Goal: Task Accomplishment & Management: Manage account settings

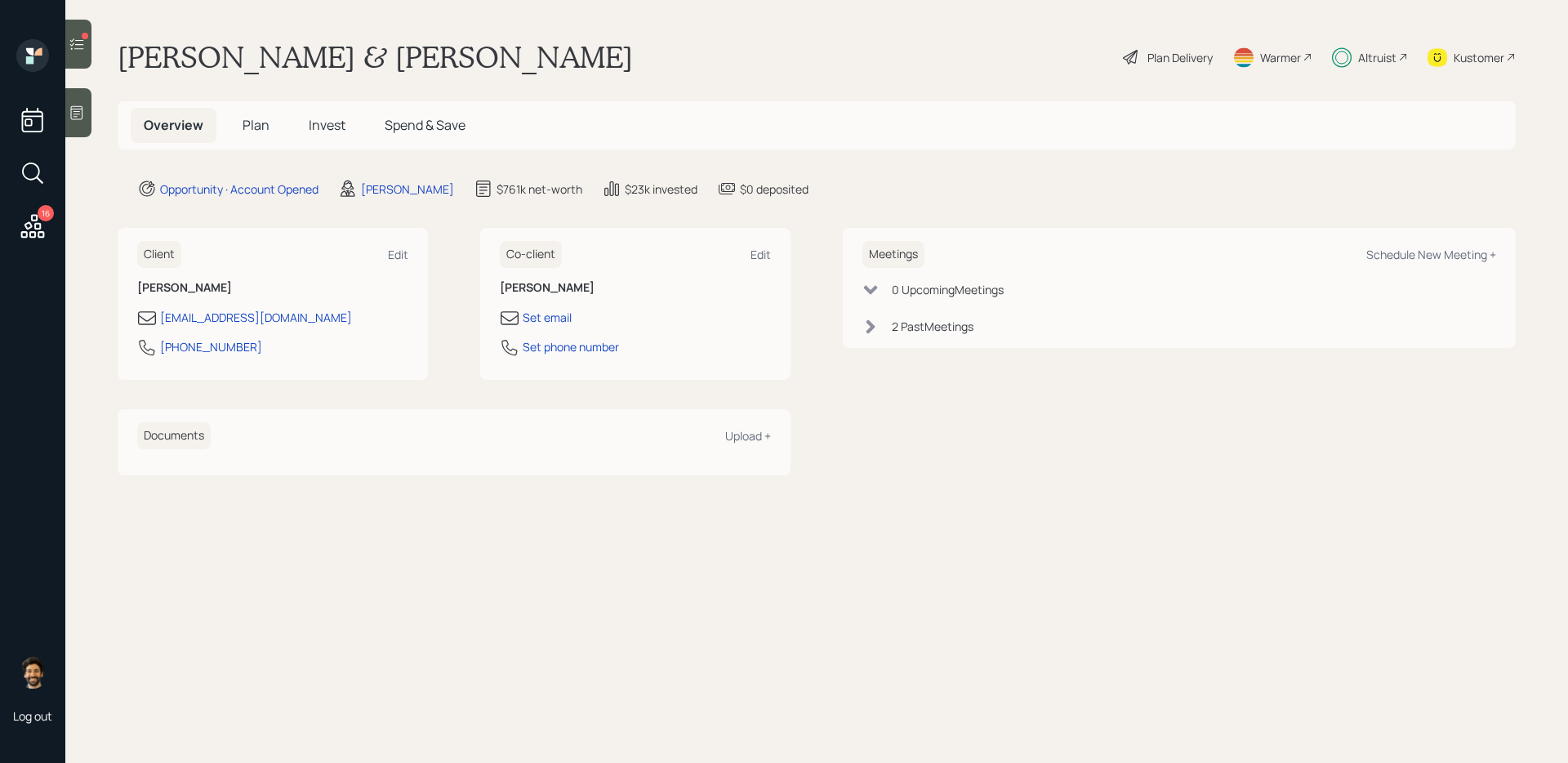
click at [83, 41] on icon at bounding box center [76, 44] width 17 height 17
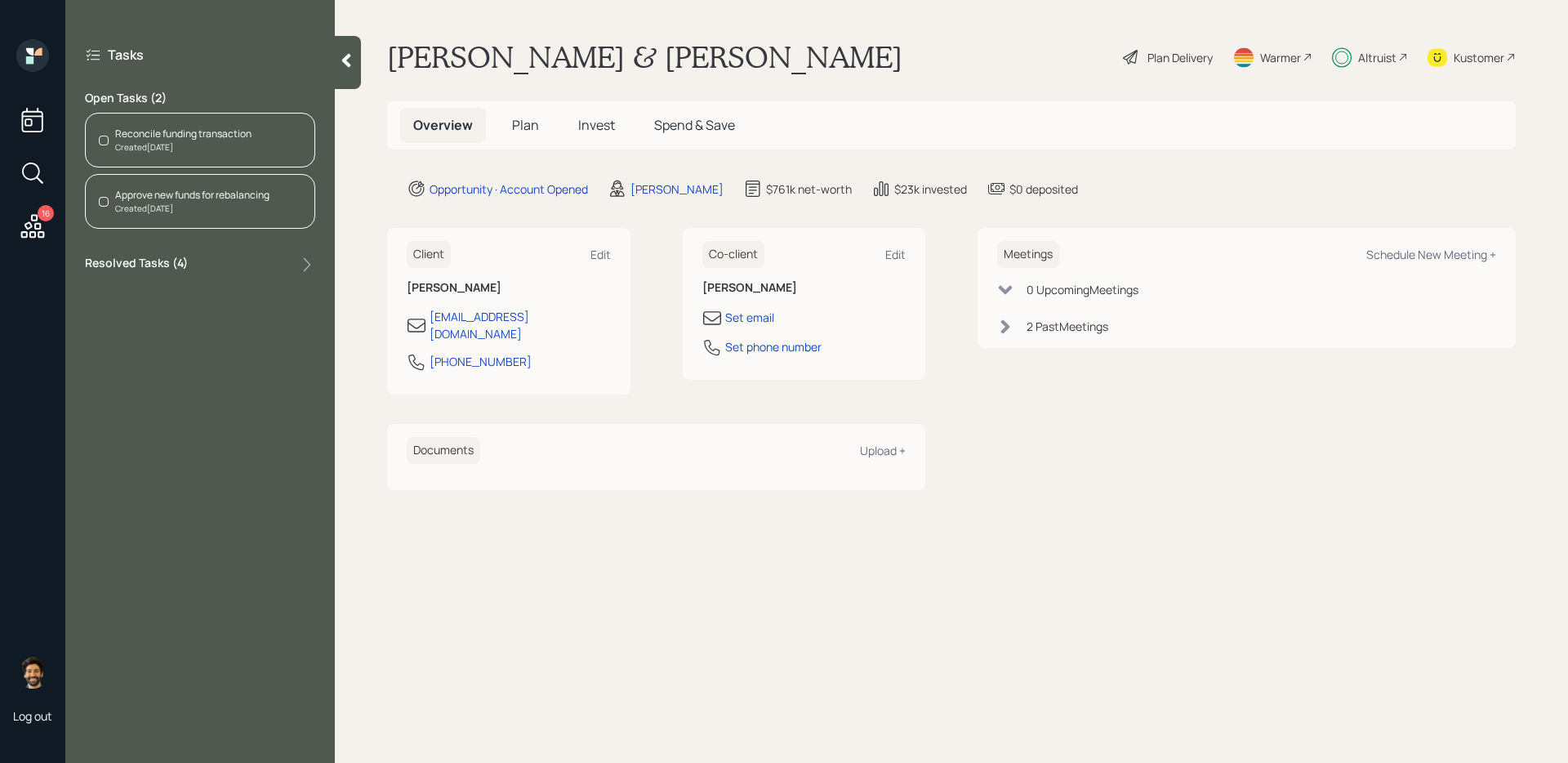
click at [584, 129] on span "Invest" at bounding box center [597, 125] width 37 height 18
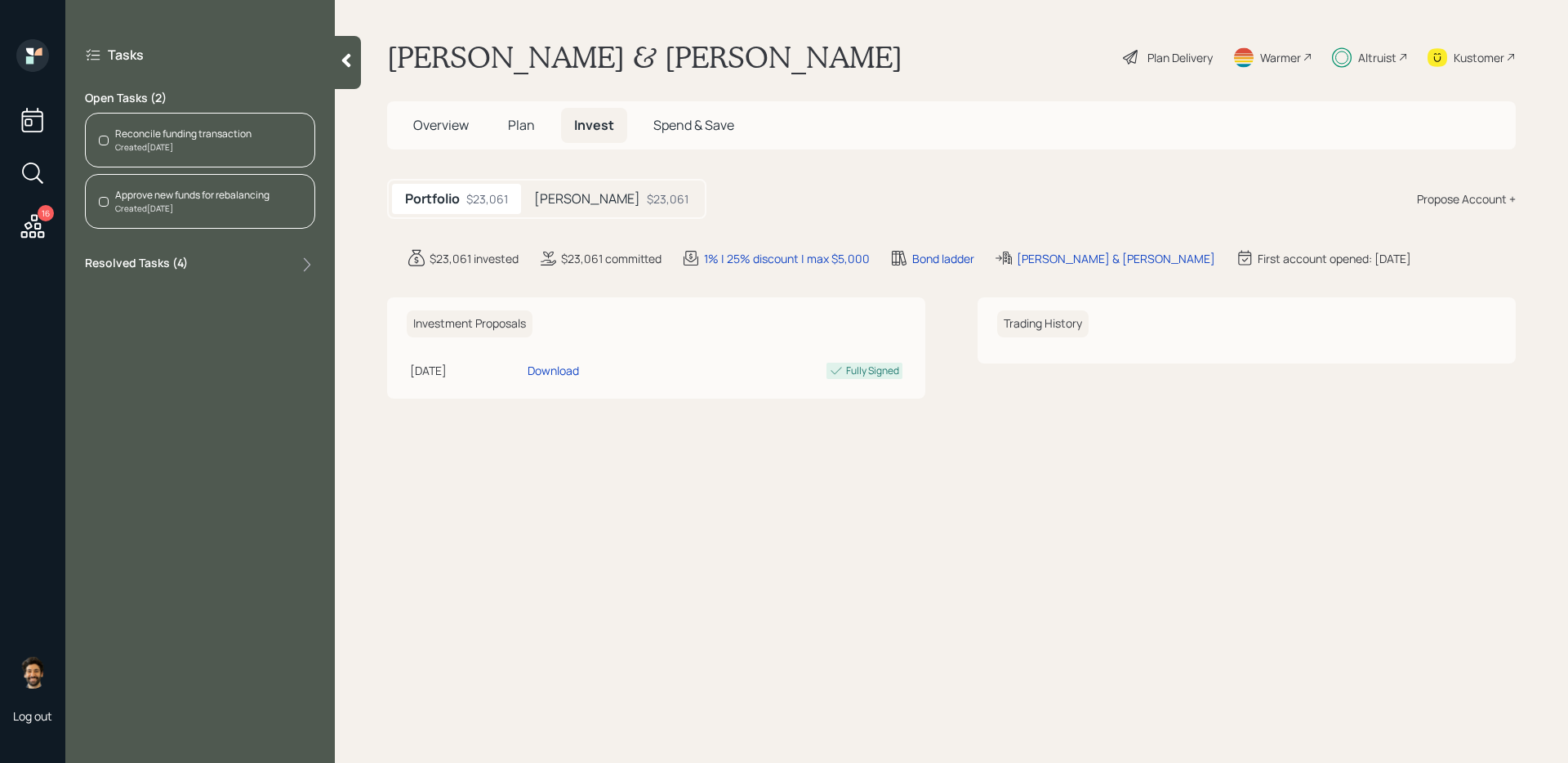
click at [551, 201] on h5 "[PERSON_NAME]" at bounding box center [587, 199] width 106 height 16
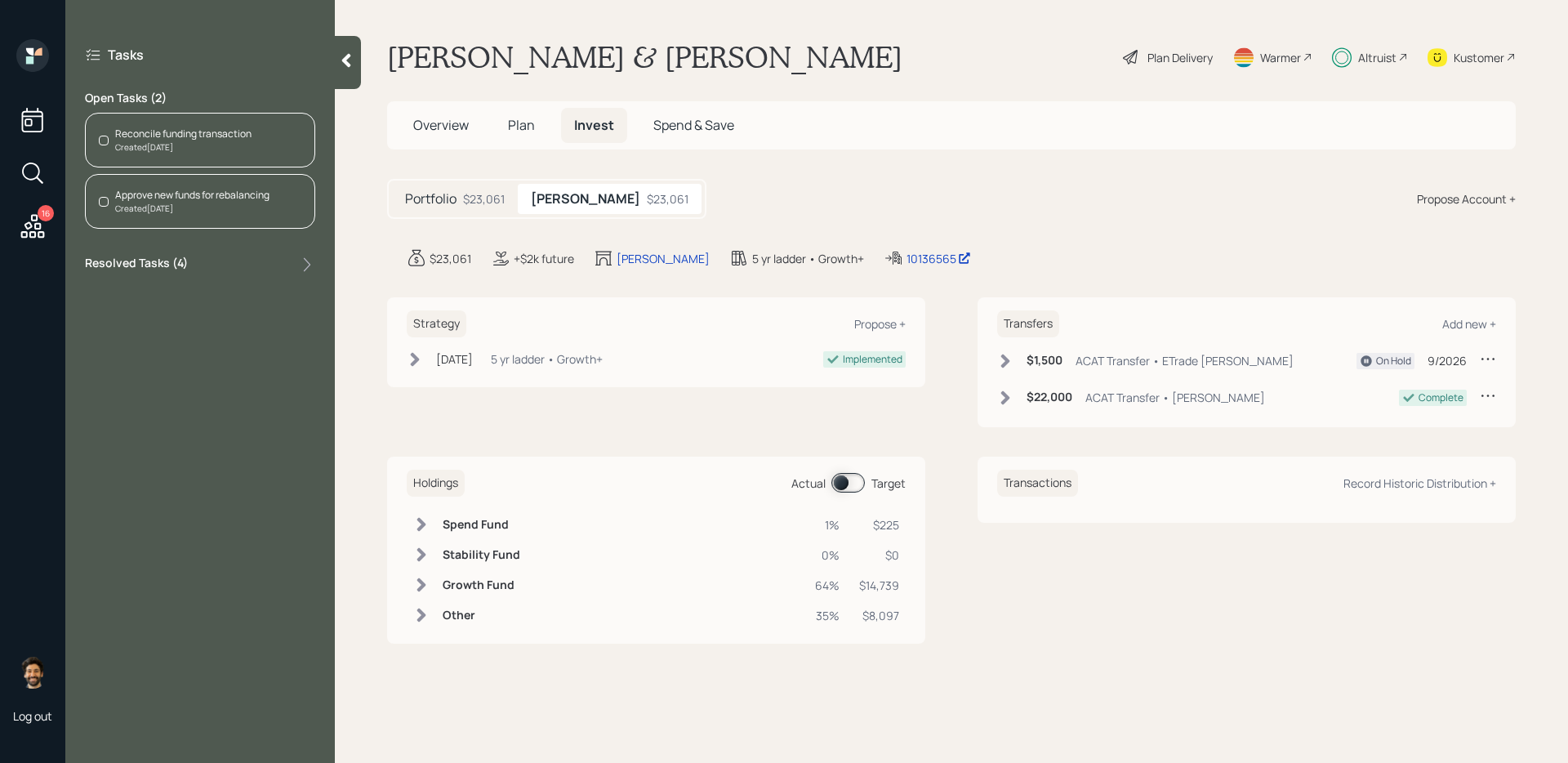
click at [224, 137] on div "Reconcile funding transaction" at bounding box center [183, 134] width 137 height 15
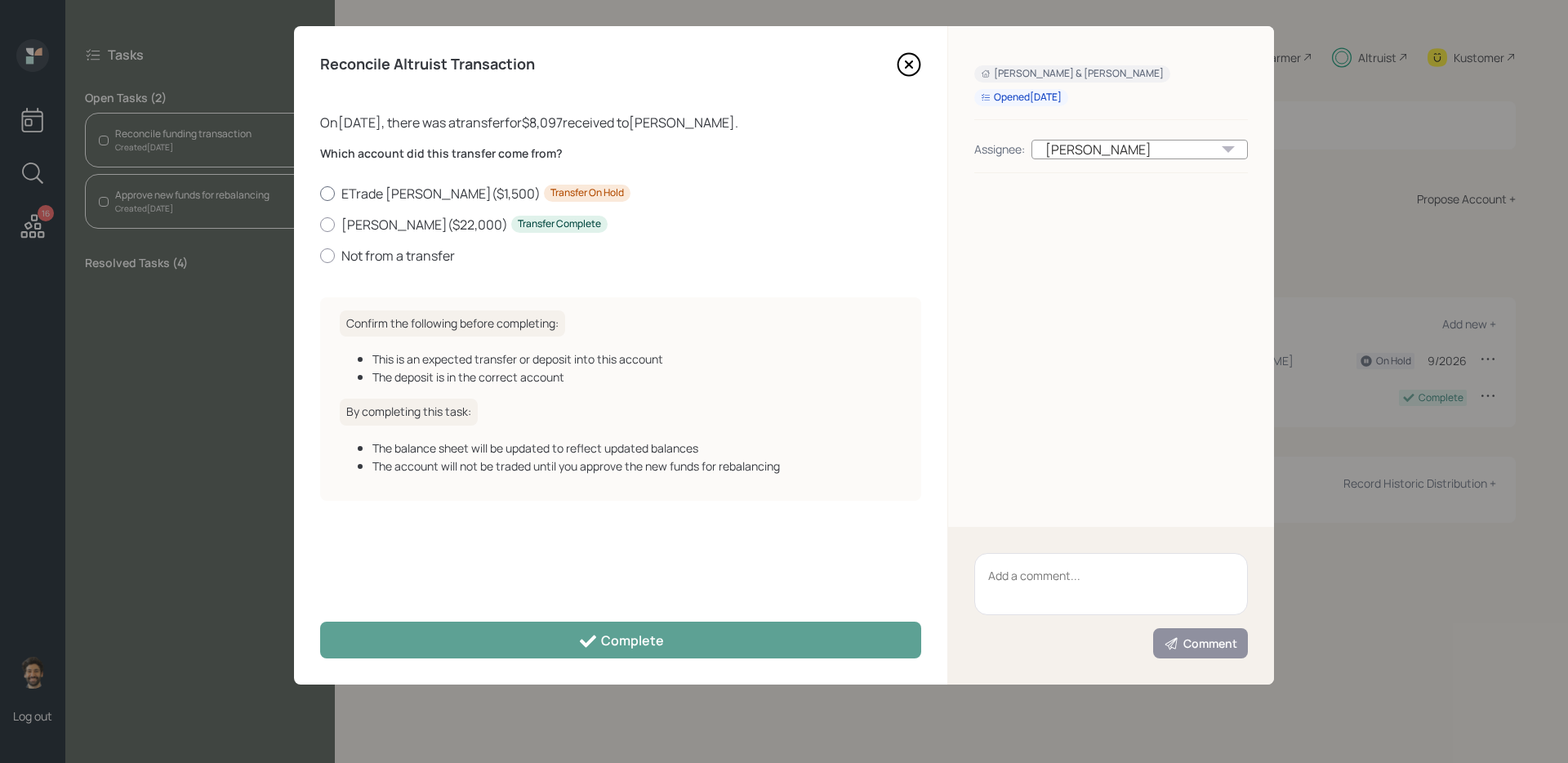
click at [385, 190] on label "ETrade Roth IRA ( $1,500 ) Transfer On Hold" at bounding box center [621, 194] width 601 height 18
click at [321, 193] on input "ETrade Roth IRA ( $1,500 ) Transfer On Hold" at bounding box center [320, 193] width 1 height 1
radio input "true"
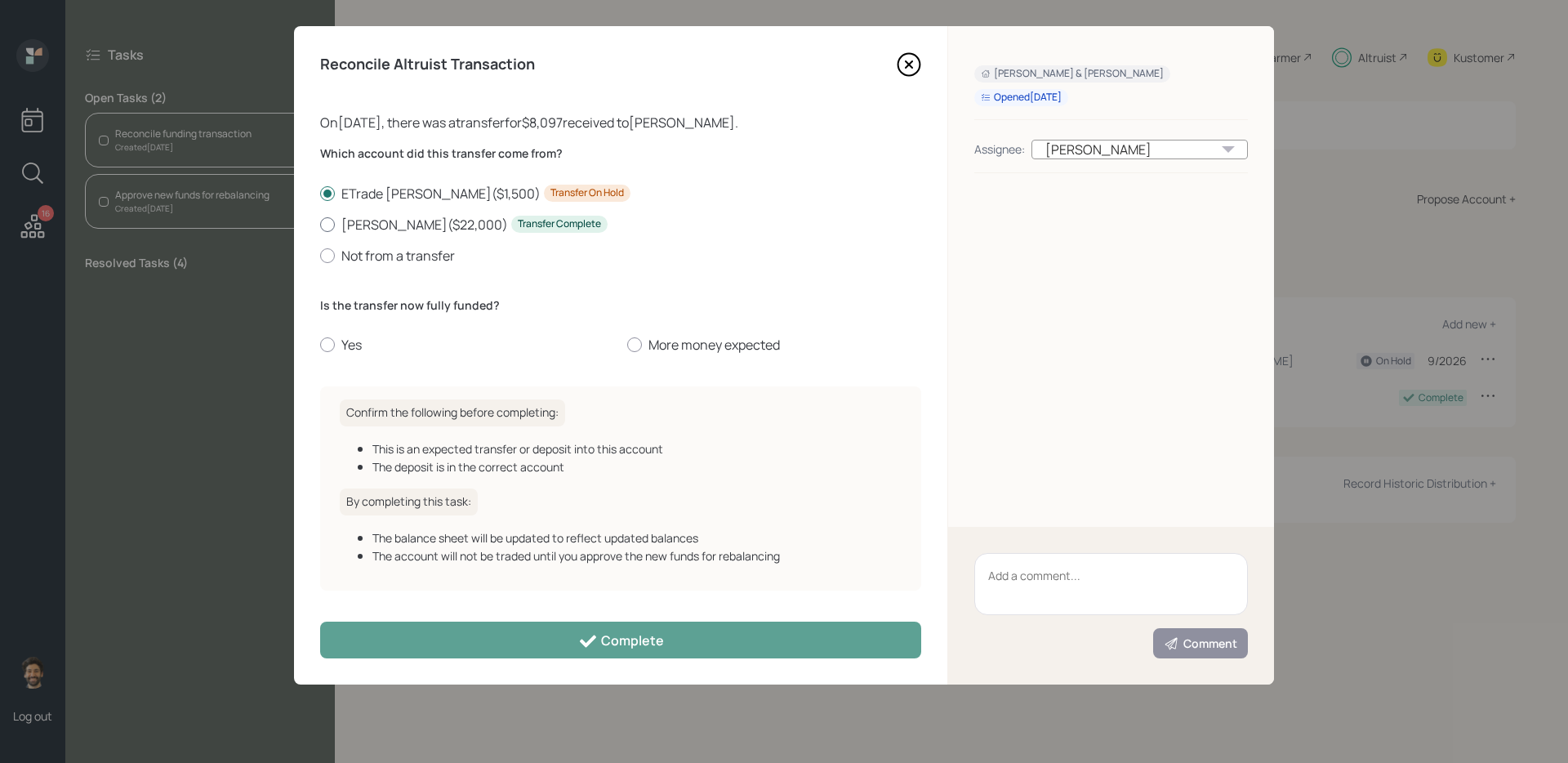
click at [377, 225] on label "Roth IRA ( $22,000 ) Transfer Complete" at bounding box center [621, 225] width 601 height 18
click at [321, 225] on input "Roth IRA ( $22,000 ) Transfer Complete" at bounding box center [320, 224] width 1 height 1
radio input "true"
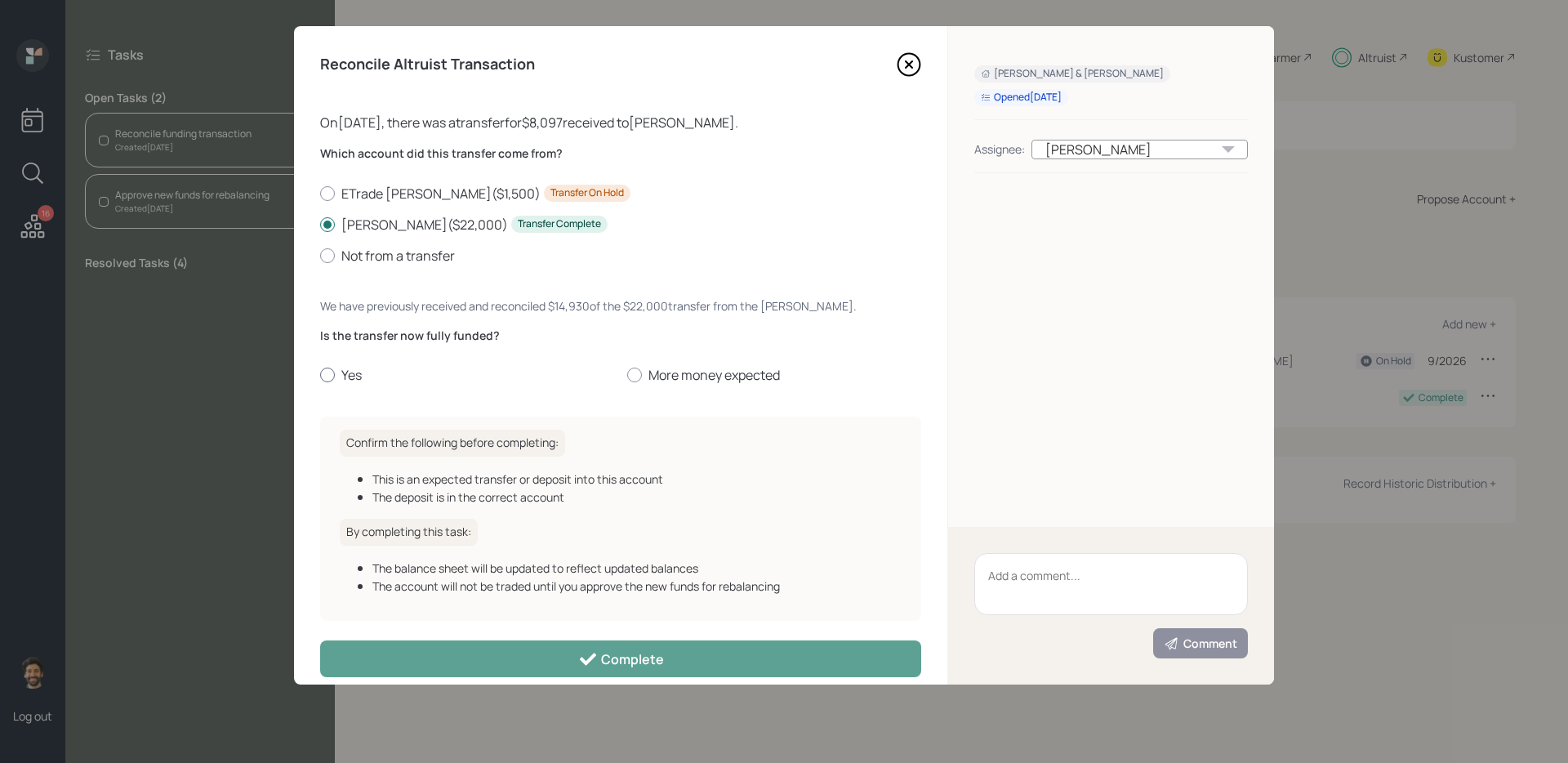
click at [347, 373] on label "Yes" at bounding box center [467, 375] width 294 height 18
click at [321, 375] on input "Yes" at bounding box center [320, 375] width 1 height 1
radio input "true"
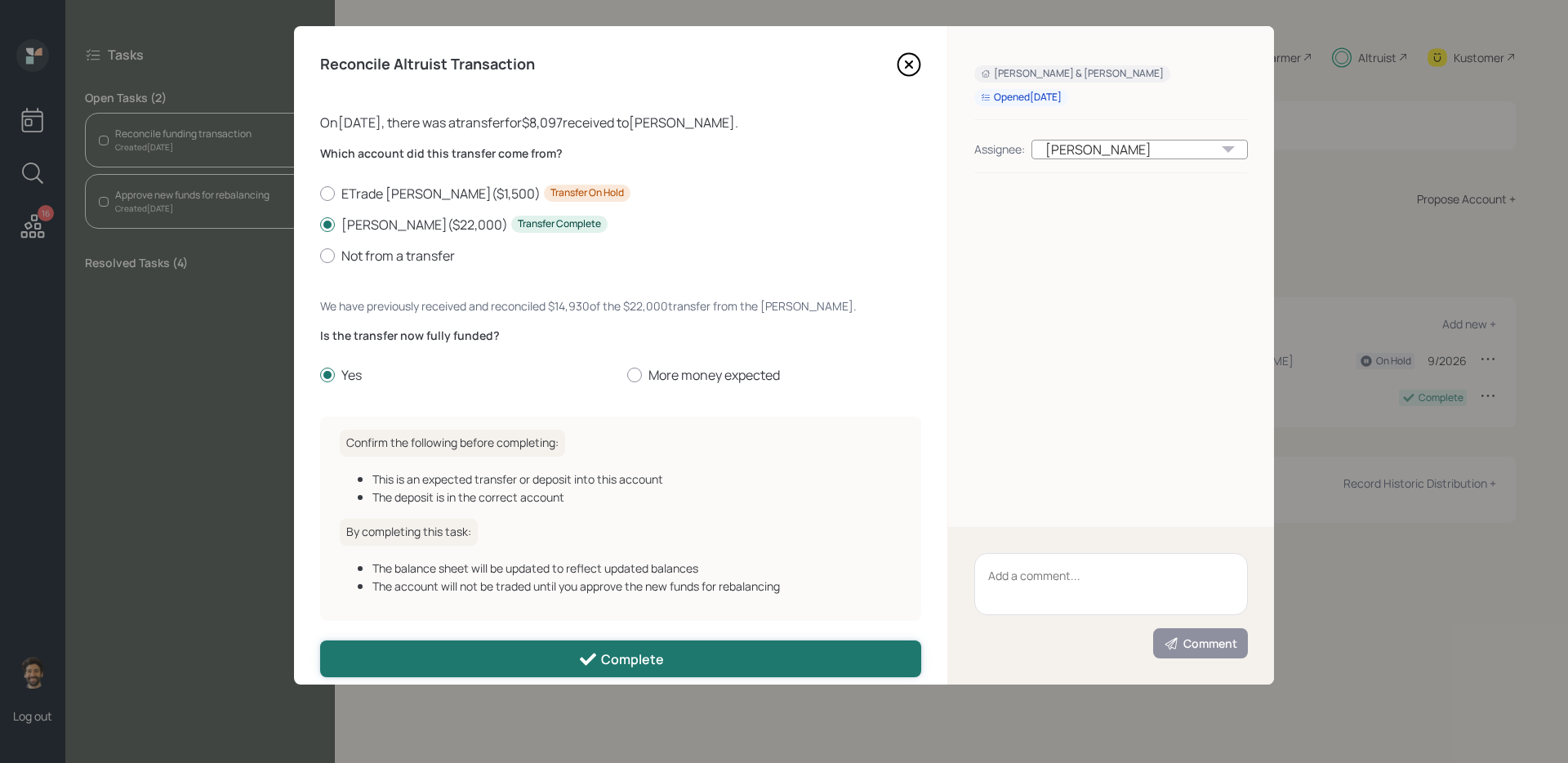
click at [541, 606] on button "Complete" at bounding box center [621, 658] width 601 height 37
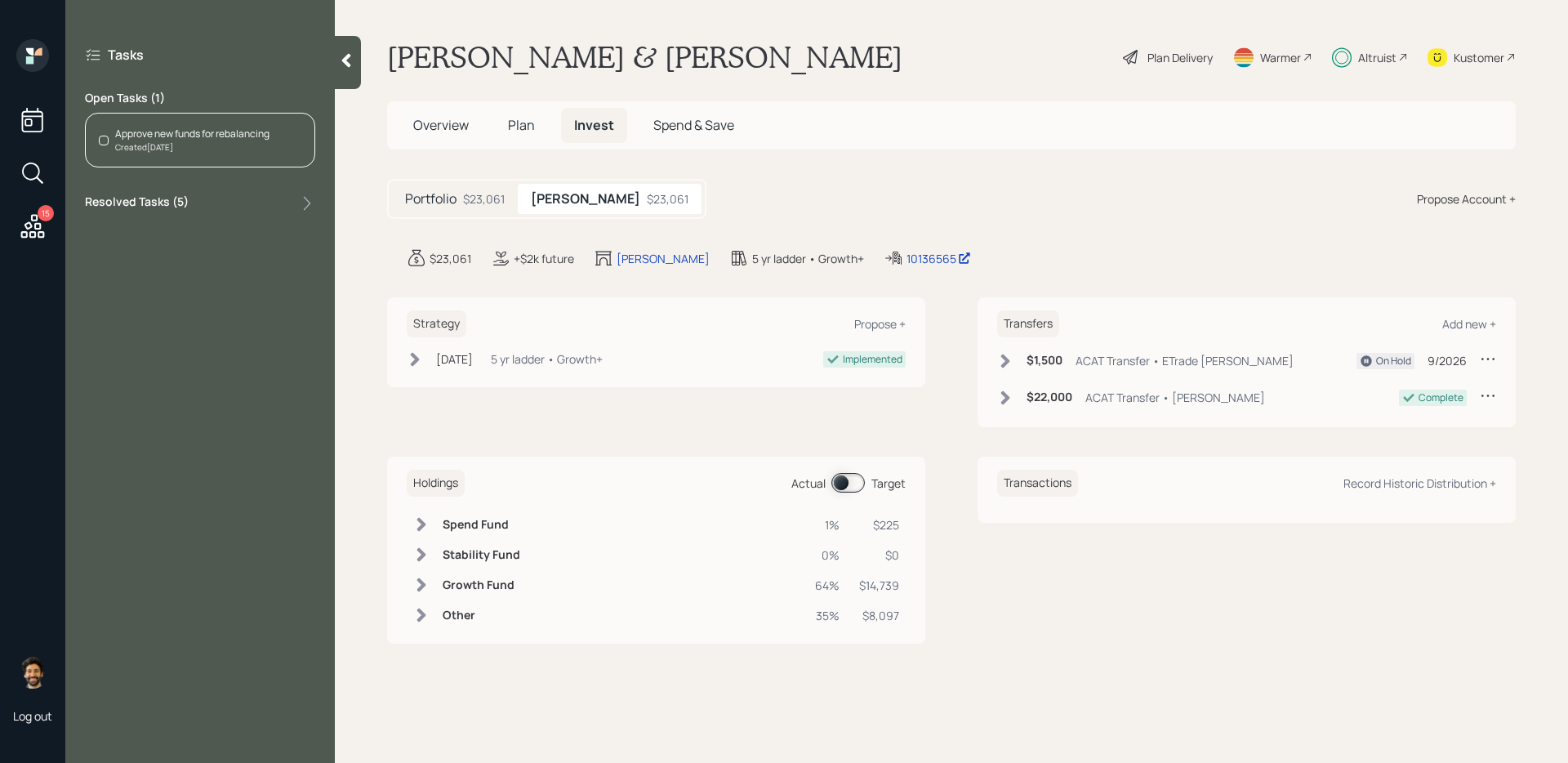
click at [221, 154] on div "Approve new funds for rebalancing Created Yesterday" at bounding box center [200, 140] width 231 height 54
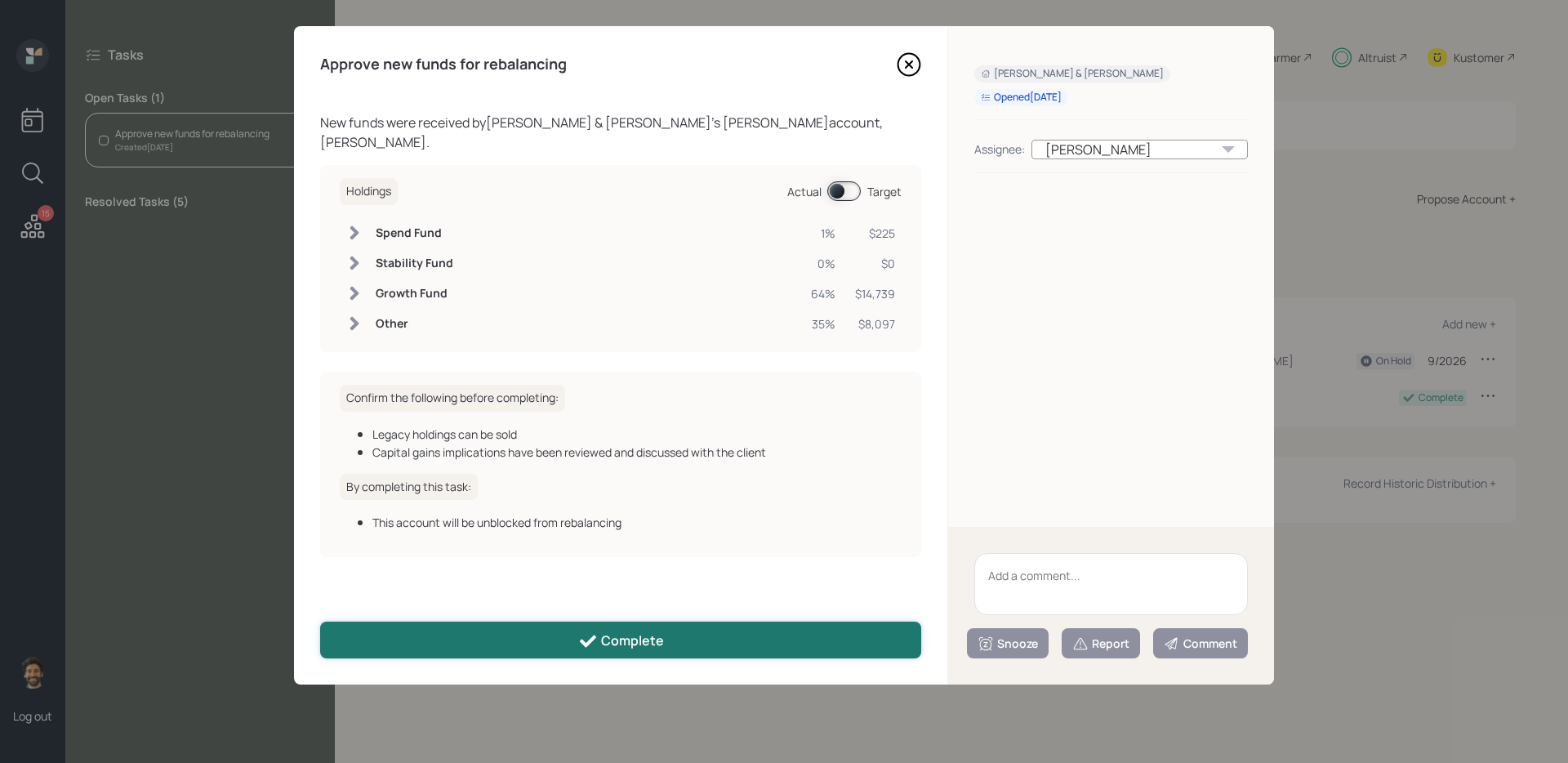
click at [537, 606] on button "Complete" at bounding box center [621, 639] width 601 height 37
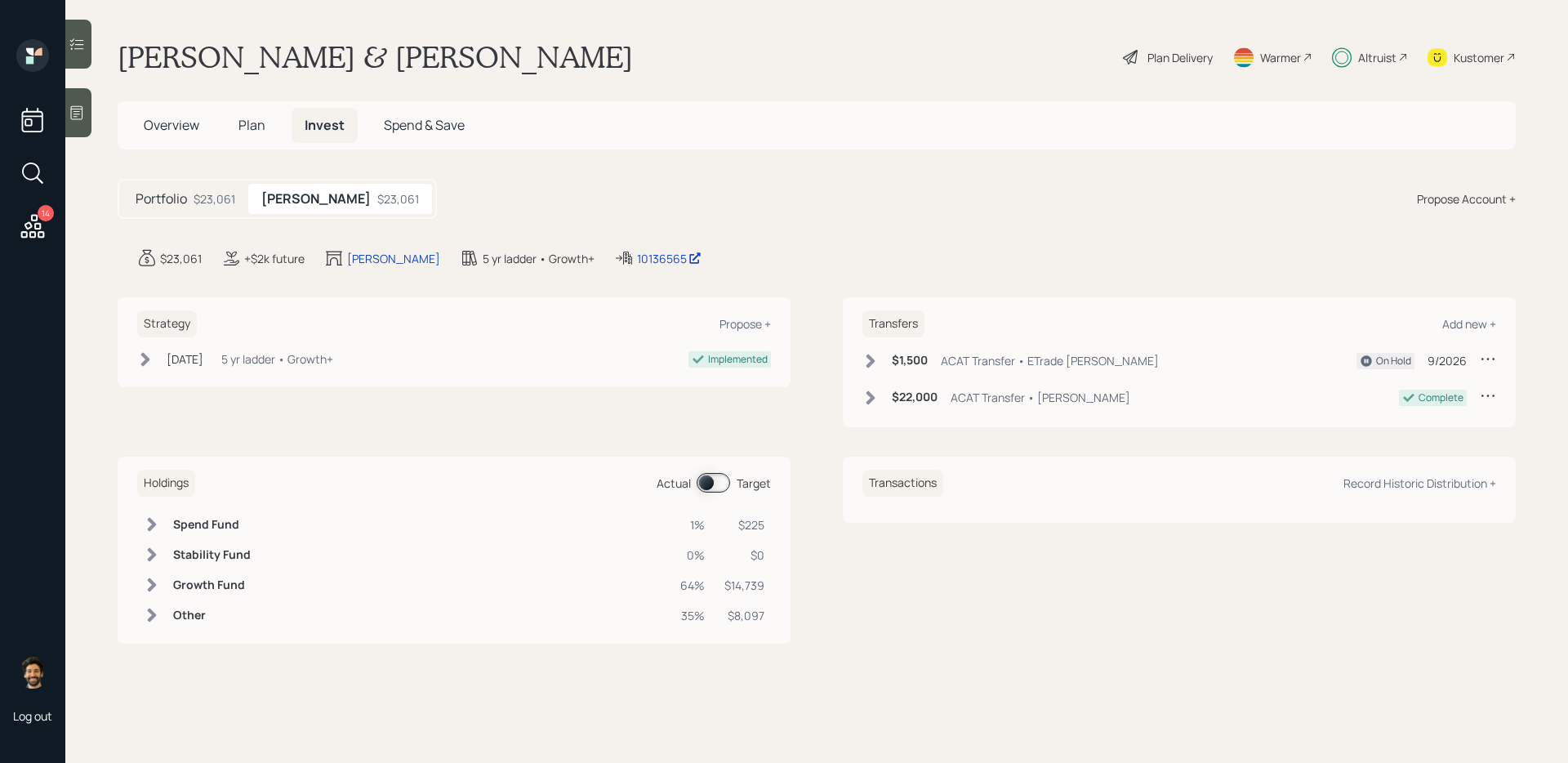
click at [37, 234] on icon at bounding box center [33, 227] width 30 height 30
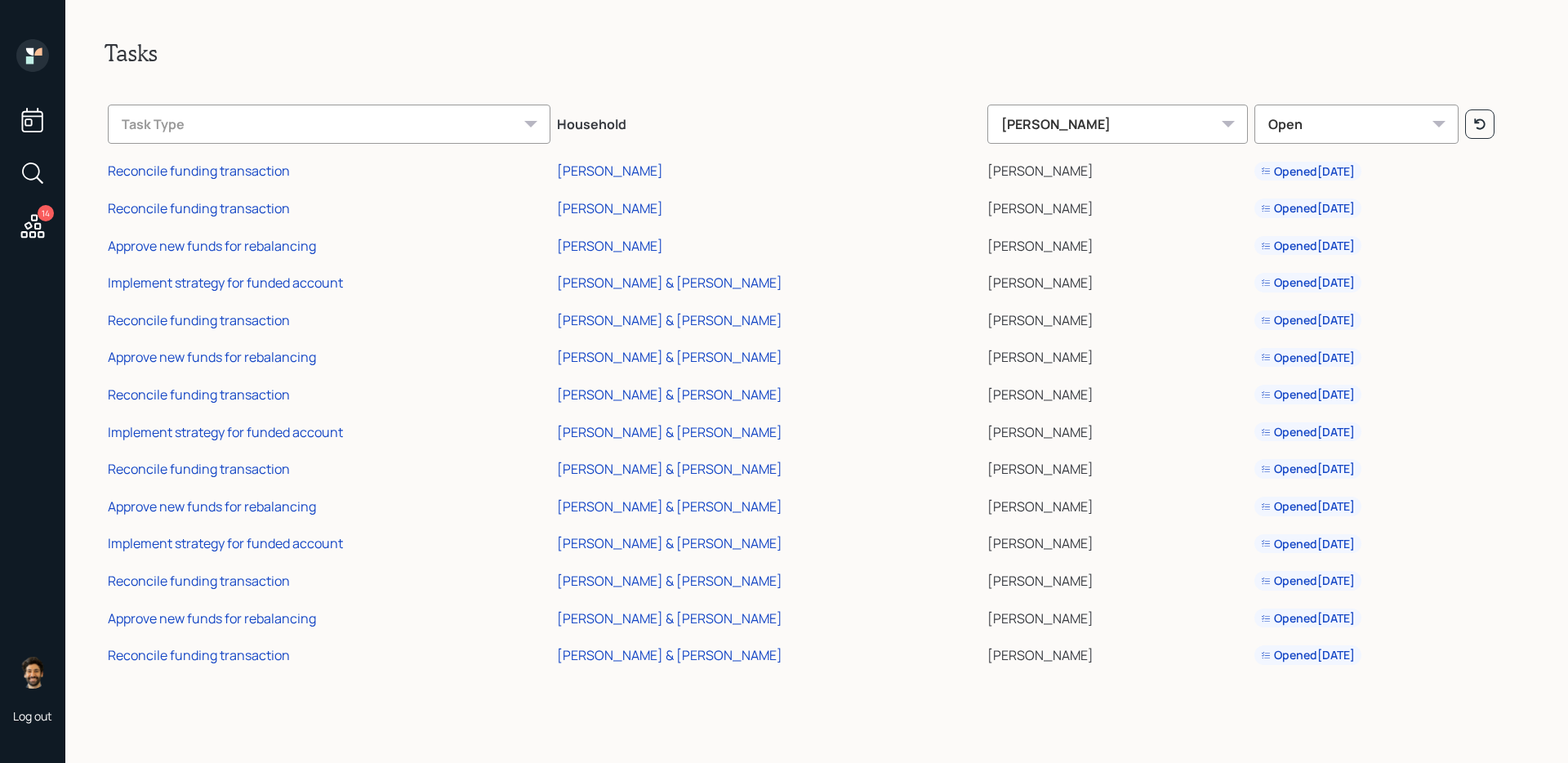
click at [33, 65] on icon at bounding box center [33, 55] width 33 height 33
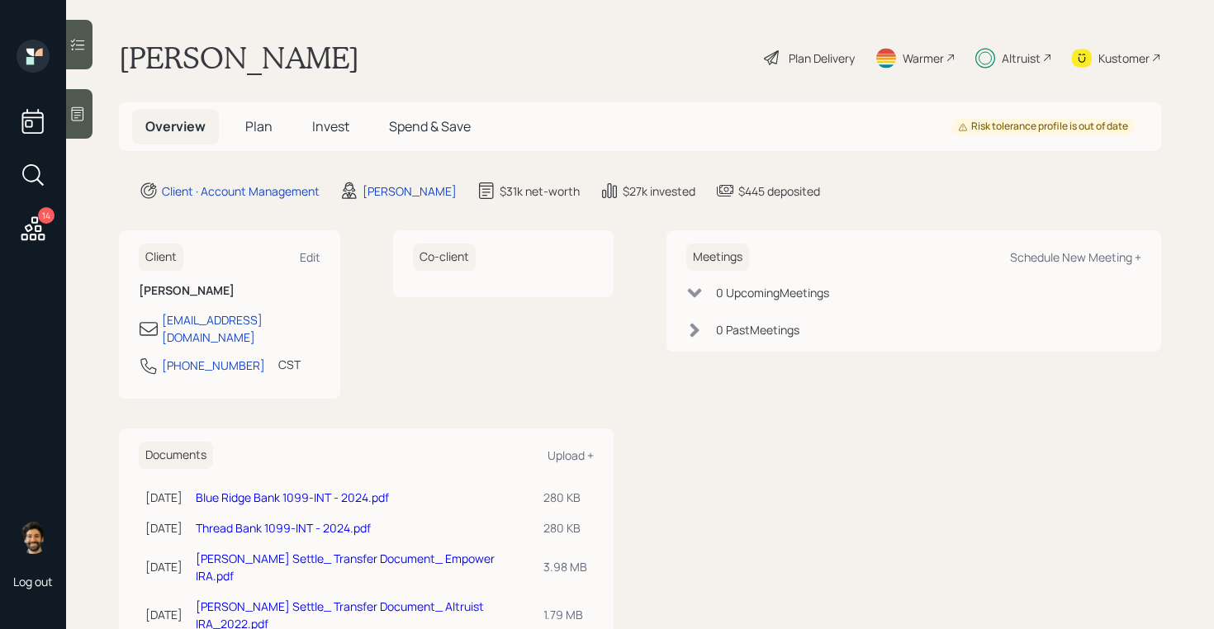
click at [1016, 50] on div "Altruist" at bounding box center [1021, 58] width 39 height 17
